Goal: Navigation & Orientation: Go to known website

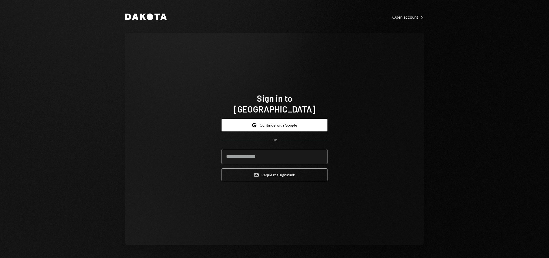
click at [259, 149] on input "email" at bounding box center [275, 156] width 106 height 15
type input "**********"
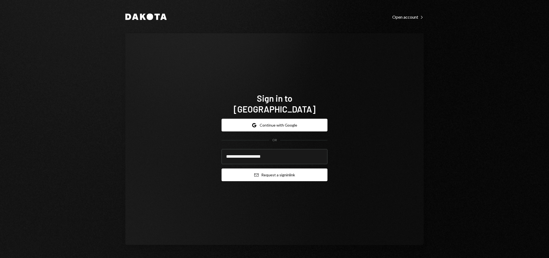
click at [248, 171] on button "Email Request a sign in link" at bounding box center [275, 174] width 106 height 13
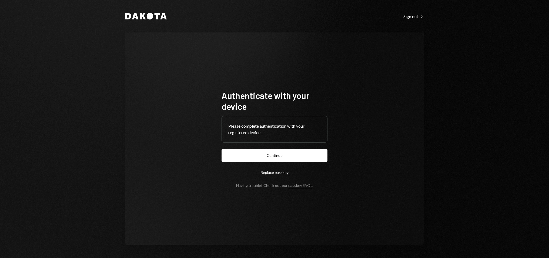
click at [300, 156] on button "Continue" at bounding box center [275, 155] width 106 height 13
